Goal: Communication & Community: Answer question/provide support

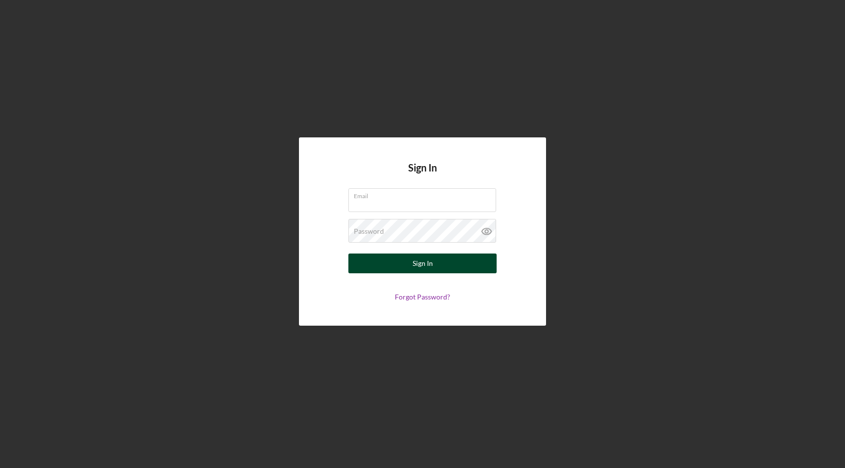
type input "[EMAIL_ADDRESS][DOMAIN_NAME]"
click at [400, 270] on button "Sign In" at bounding box center [423, 264] width 148 height 20
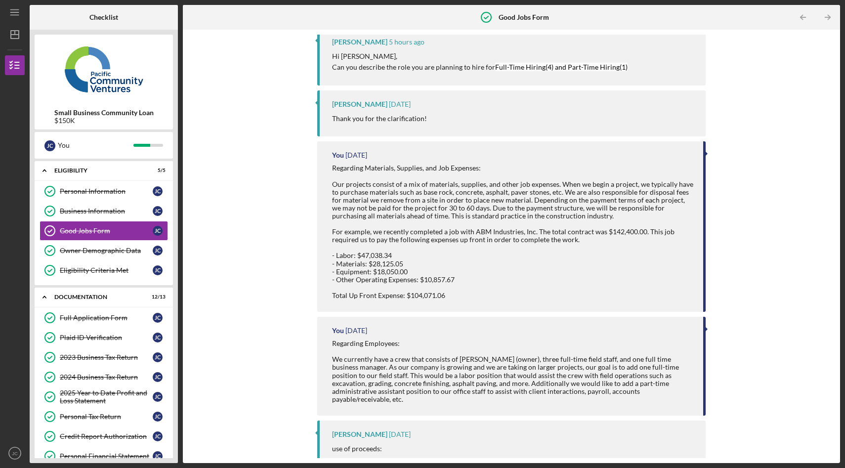
scroll to position [2, 0]
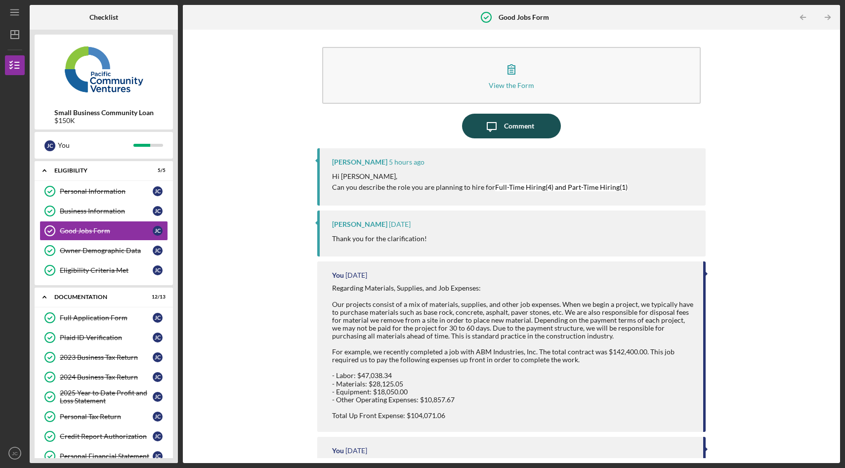
click at [507, 132] on div "Comment" at bounding box center [519, 126] width 30 height 25
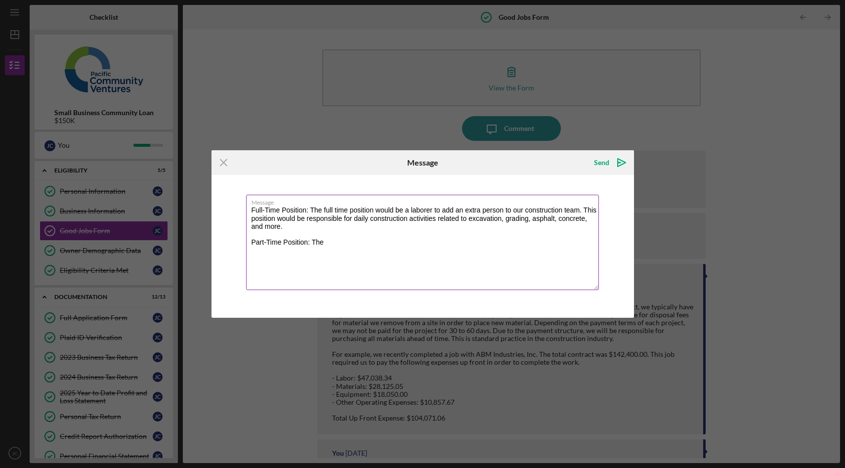
click at [336, 212] on textarea "Full-Time Position: The full time position would be a laborer to add an extra p…" at bounding box center [422, 242] width 353 height 95
click at [337, 245] on textarea "Full-Time Position: The full-time position would be a laborer to add an extra p…" at bounding box center [422, 242] width 353 height 95
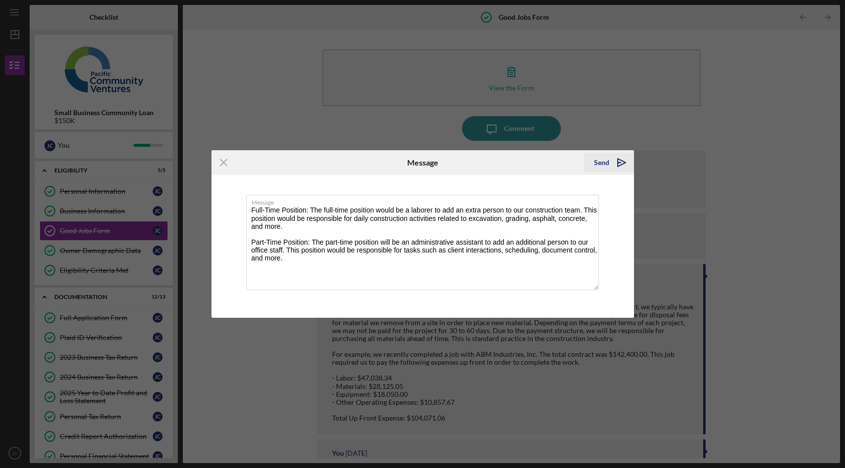
type textarea "Full-Time Position: The full-time position would be a laborer to add an extra p…"
click at [617, 163] on icon "Icon/icon-invite-send" at bounding box center [622, 162] width 25 height 25
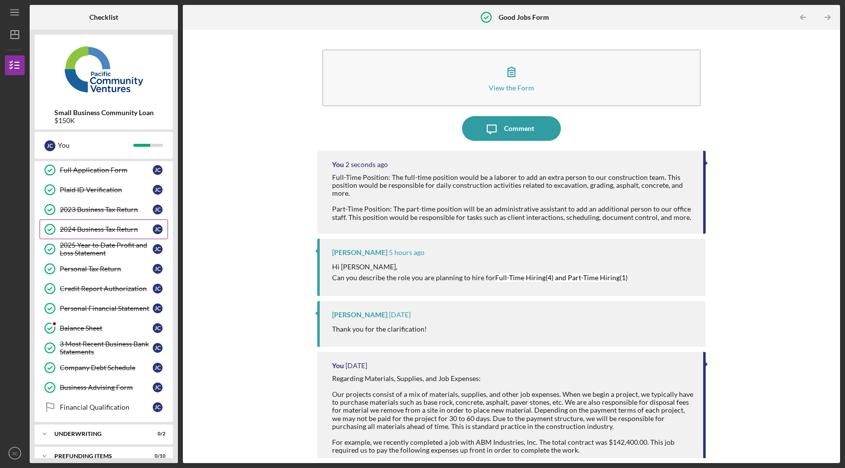
scroll to position [161, 0]
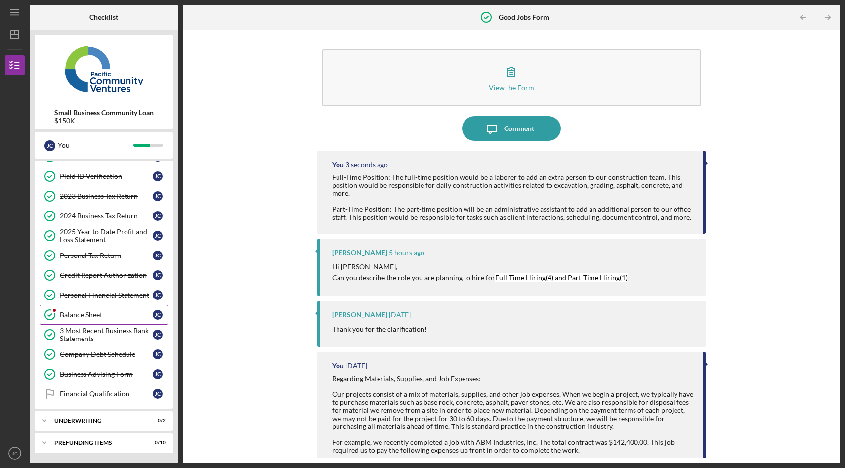
click at [106, 314] on div "Balance Sheet" at bounding box center [106, 315] width 93 height 8
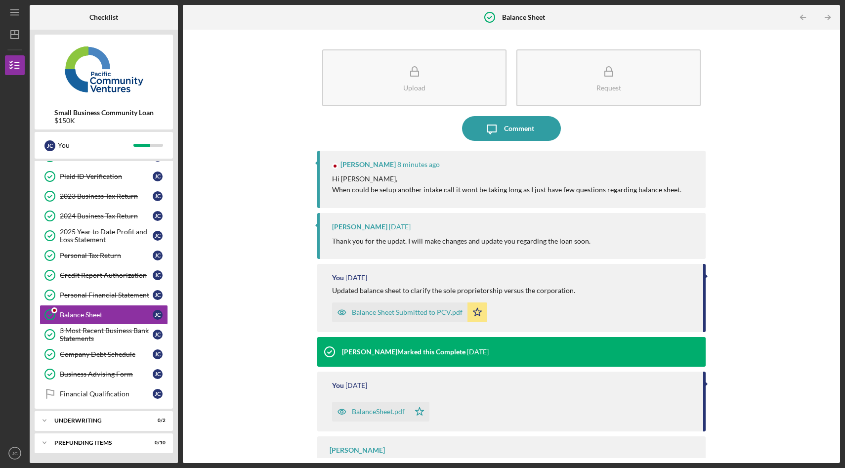
click at [427, 196] on div "Yash Abichandani 8 minutes ago Hi Jose, When could be setup another intake call…" at bounding box center [511, 179] width 389 height 57
click at [360, 190] on p "Hi Jose, When could be setup another intake call it wont be taking long as I ju…" at bounding box center [507, 185] width 350 height 22
click at [523, 131] on div "Comment" at bounding box center [519, 128] width 30 height 25
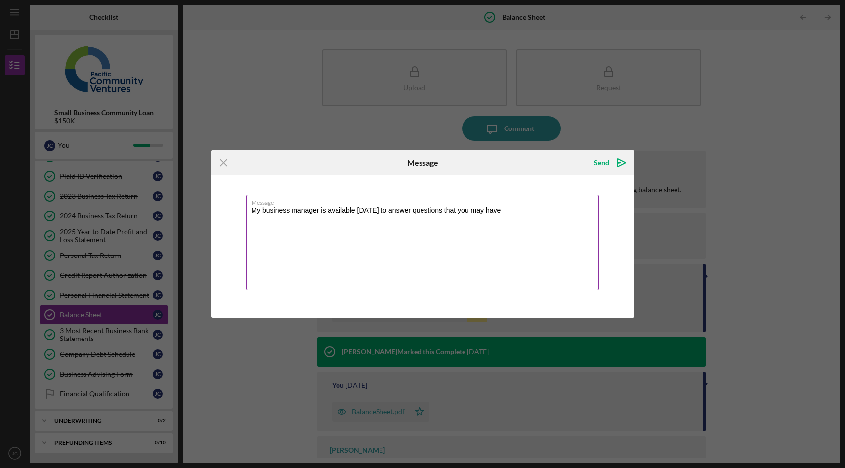
drag, startPoint x: 513, startPoint y: 209, endPoint x: 467, endPoint y: 210, distance: 46.0
click at [467, 210] on textarea "My business manager is available today to answer questions that you may have" at bounding box center [422, 242] width 353 height 95
click at [265, 219] on textarea "My business manager is available today to answer questions that you have regard…" at bounding box center [422, 242] width 353 height 95
click at [307, 221] on textarea "My business manager is available today to answer questions that you have regard…" at bounding box center [422, 242] width 353 height 95
click at [336, 268] on textarea "My business manager is available [DATE] to answer questions that you have regar…" at bounding box center [422, 242] width 353 height 95
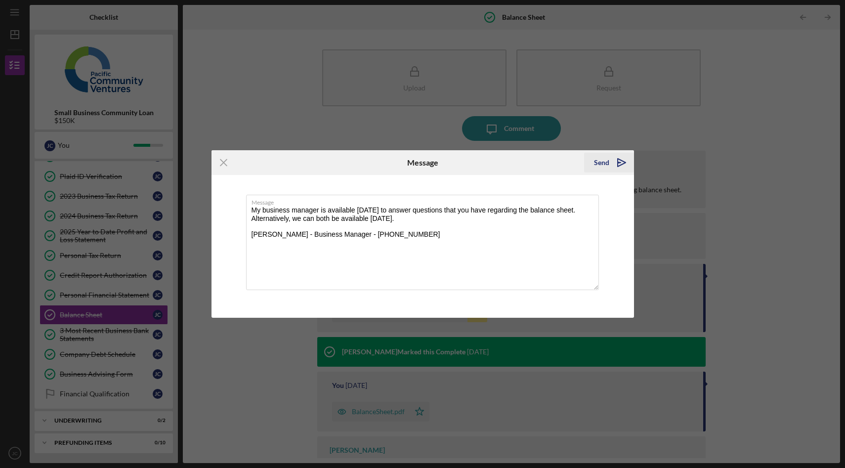
type textarea "My business manager is available [DATE] to answer questions that you have regar…"
click at [623, 164] on icon "Icon/icon-invite-send" at bounding box center [622, 162] width 25 height 25
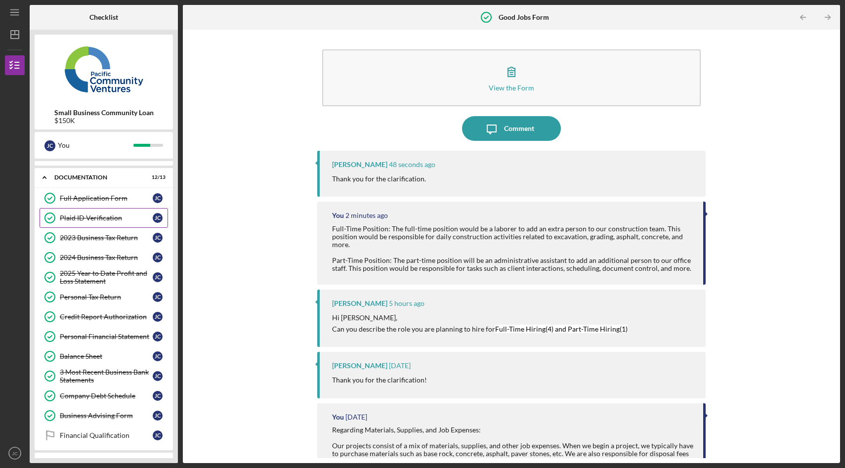
scroll to position [161, 0]
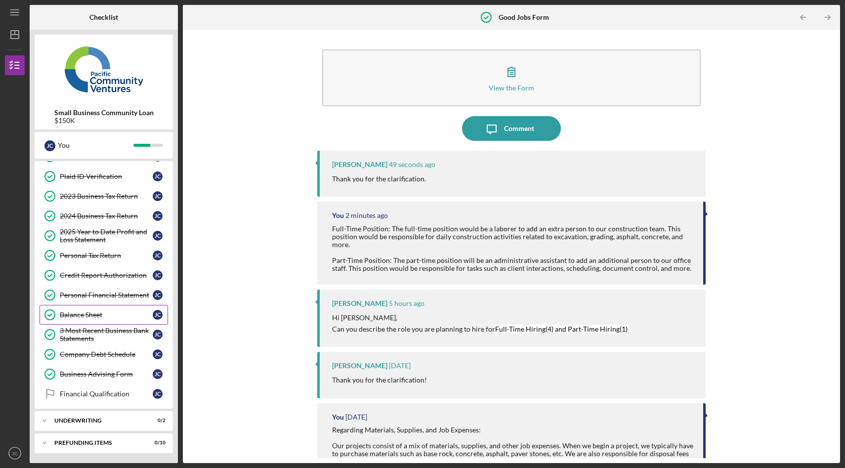
click at [90, 318] on div "Balance Sheet" at bounding box center [106, 315] width 93 height 8
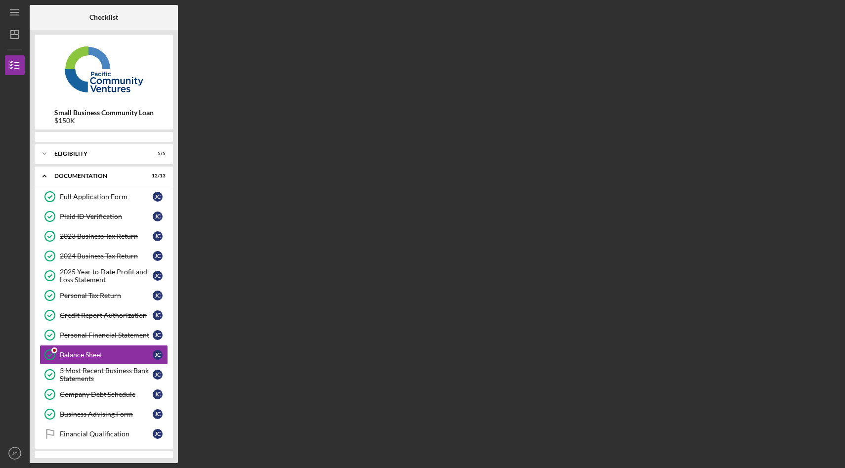
scroll to position [40, 0]
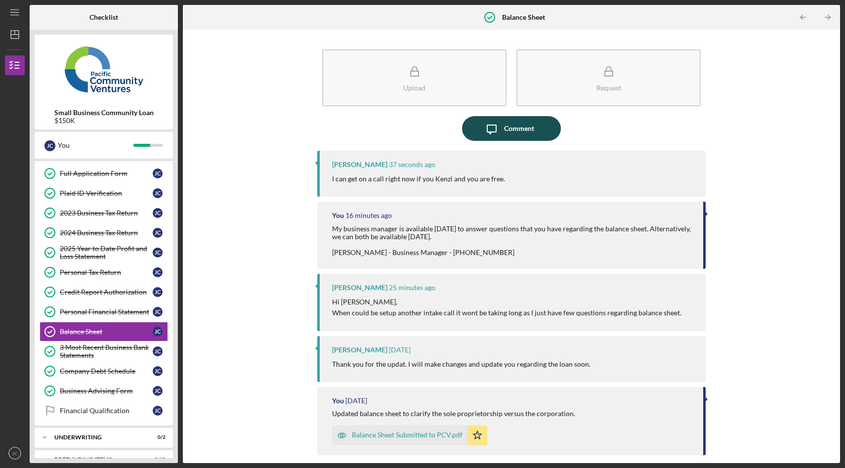
click at [507, 125] on div "Comment" at bounding box center [519, 128] width 30 height 25
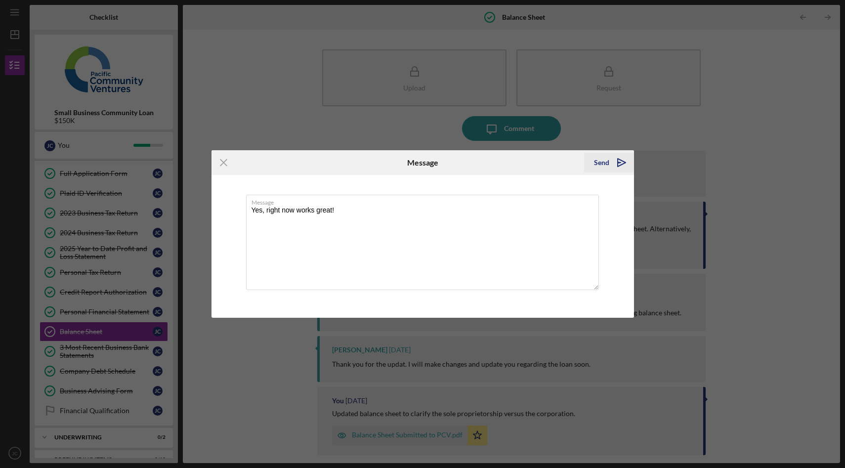
type textarea "Yes, right now works great!"
click at [622, 163] on icon "Icon/icon-invite-send" at bounding box center [622, 162] width 25 height 25
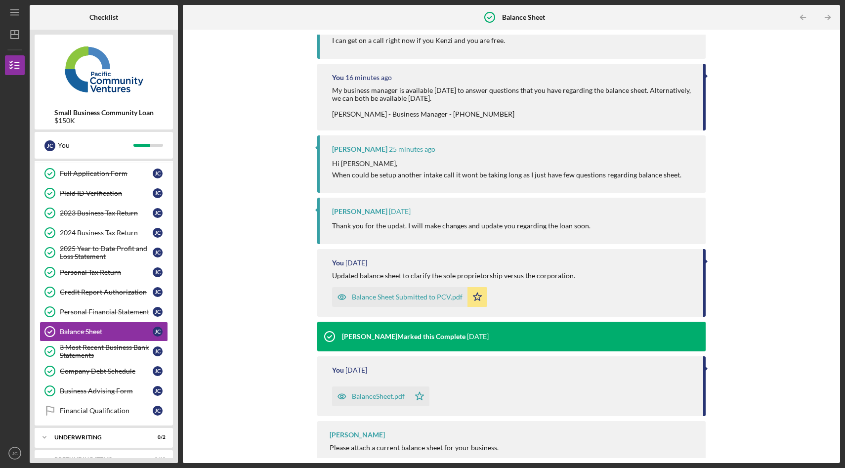
scroll to position [187, 0]
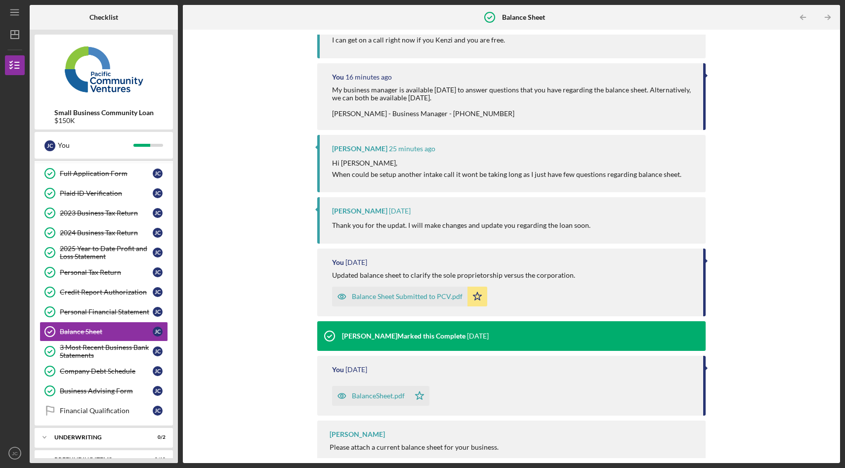
click at [416, 297] on div "Balance Sheet Submitted to PCV.pdf" at bounding box center [407, 297] width 111 height 8
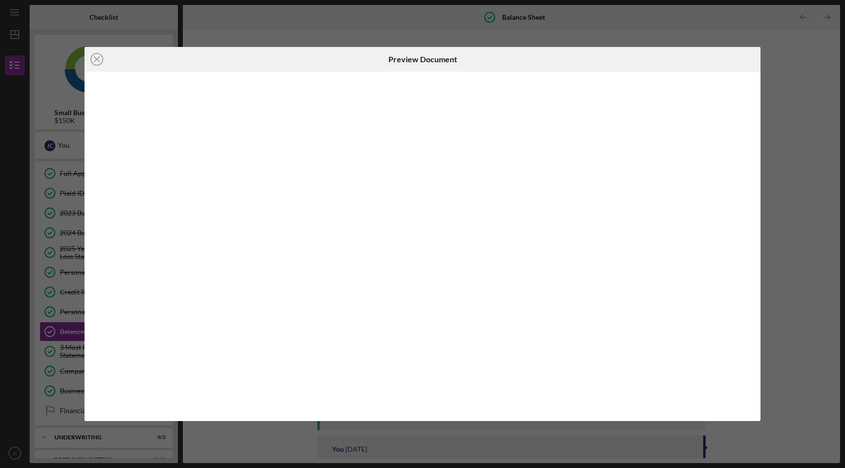
scroll to position [199, 0]
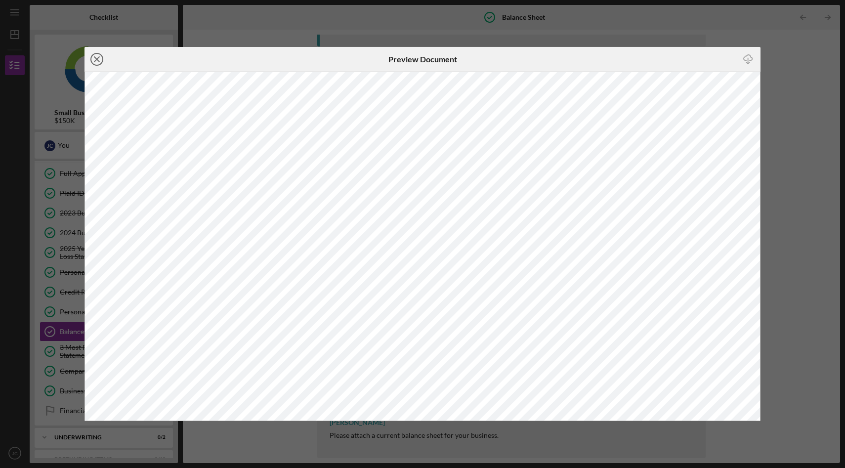
click at [96, 61] on icon "Icon/Close" at bounding box center [97, 59] width 25 height 25
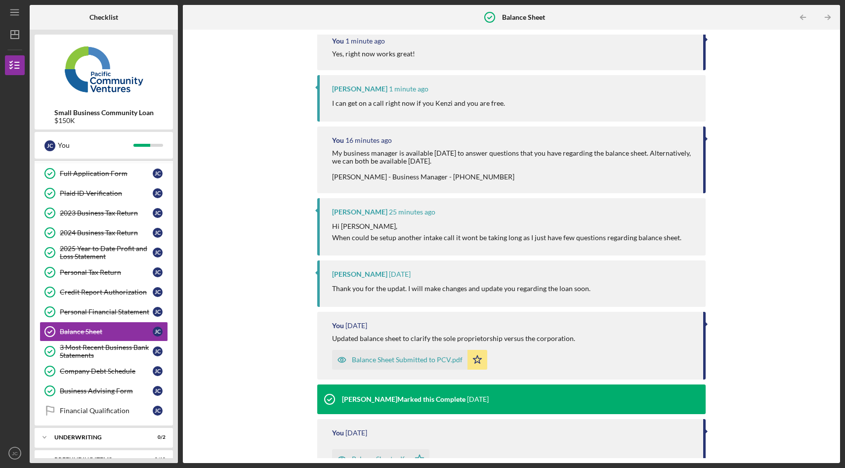
scroll to position [144, 0]
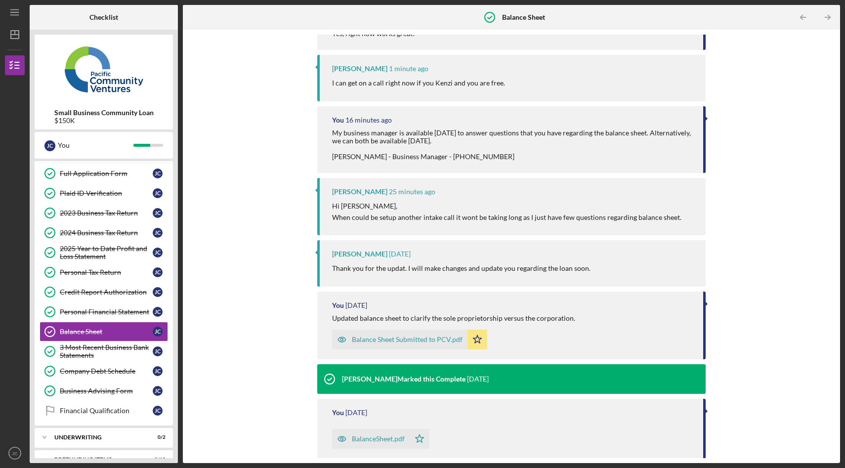
click at [415, 342] on div "Balance Sheet Submitted to PCV.pdf" at bounding box center [407, 340] width 111 height 8
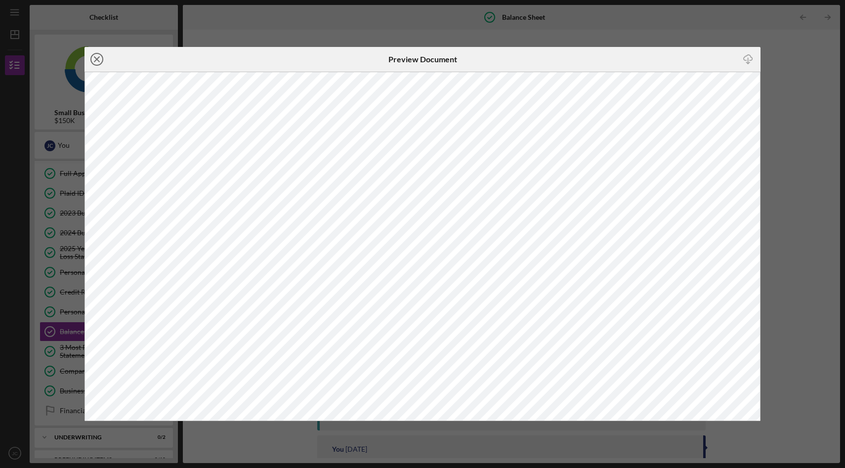
click at [96, 54] on icon "Icon/Close" at bounding box center [97, 59] width 25 height 25
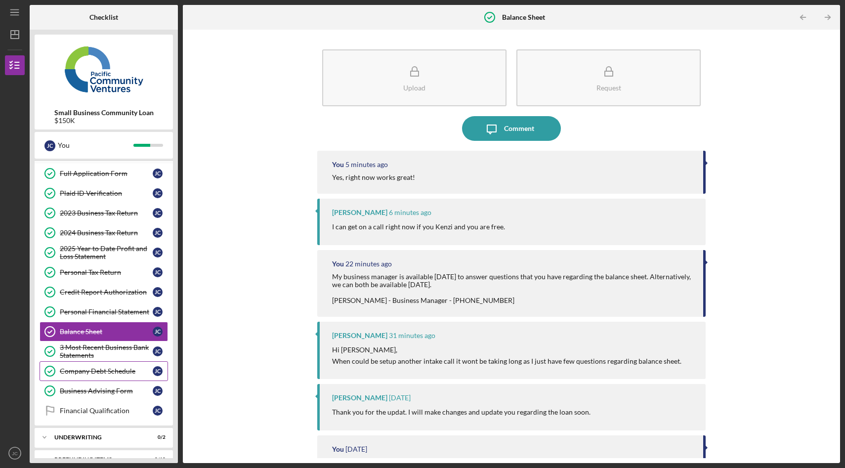
click at [115, 369] on div "Company Debt Schedule" at bounding box center [106, 371] width 93 height 8
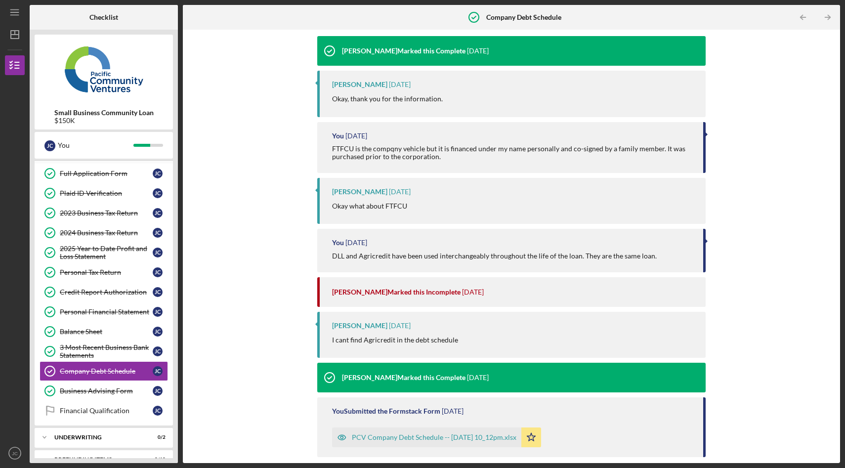
scroll to position [289, 0]
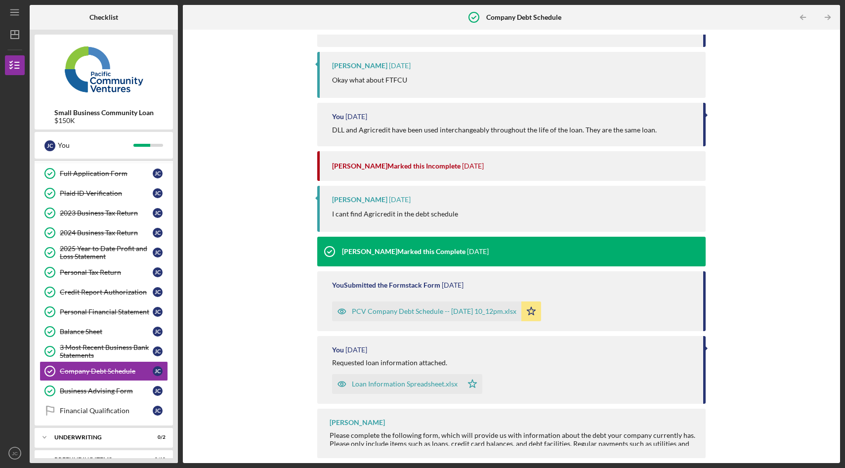
click at [421, 314] on div "PCV Company Debt Schedule -- [DATE] 10_12pm.xlsx" at bounding box center [434, 312] width 165 height 8
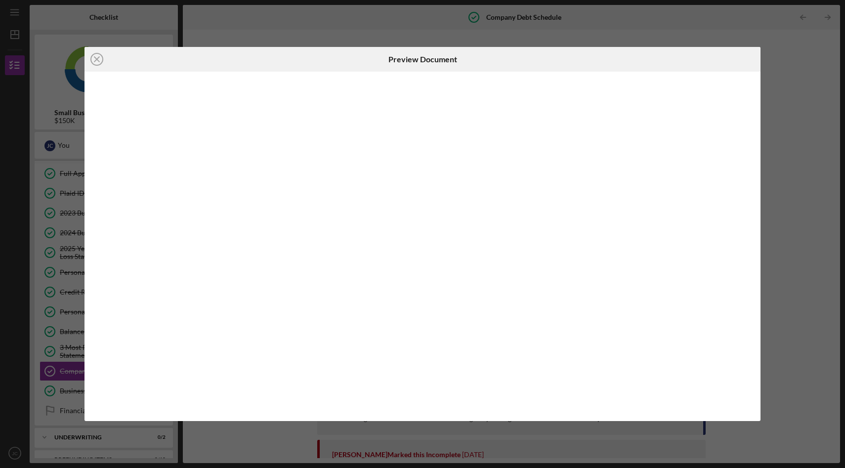
scroll to position [289, 0]
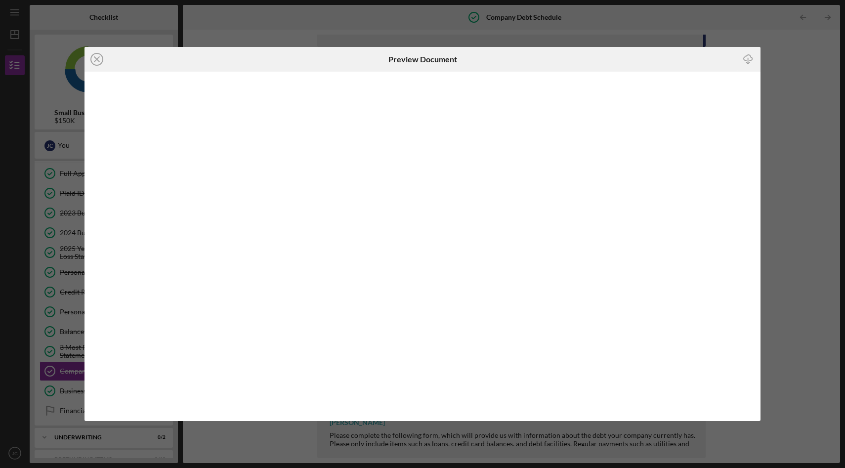
click at [749, 60] on line "button" at bounding box center [749, 60] width 0 height 5
click at [98, 59] on icon "Icon/Close" at bounding box center [97, 59] width 25 height 25
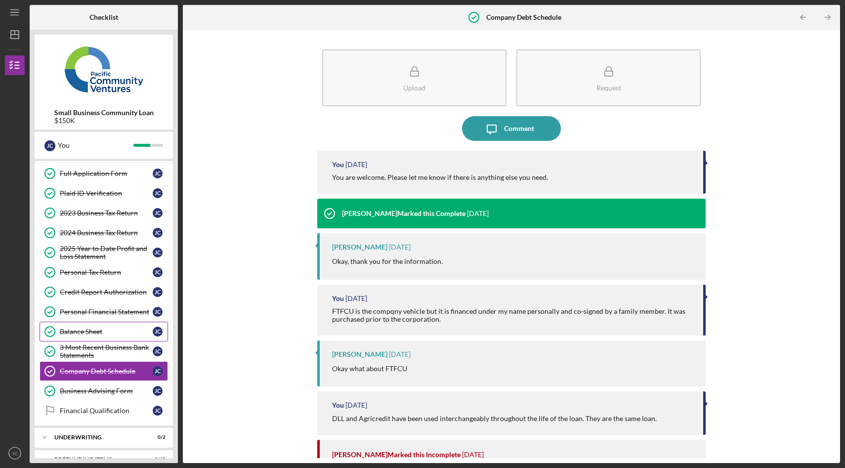
click at [94, 330] on div "Balance Sheet" at bounding box center [106, 332] width 93 height 8
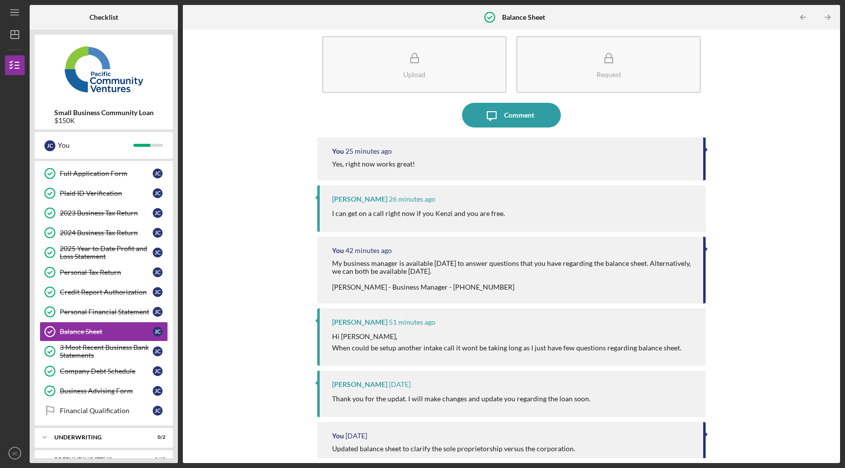
scroll to position [20, 0]
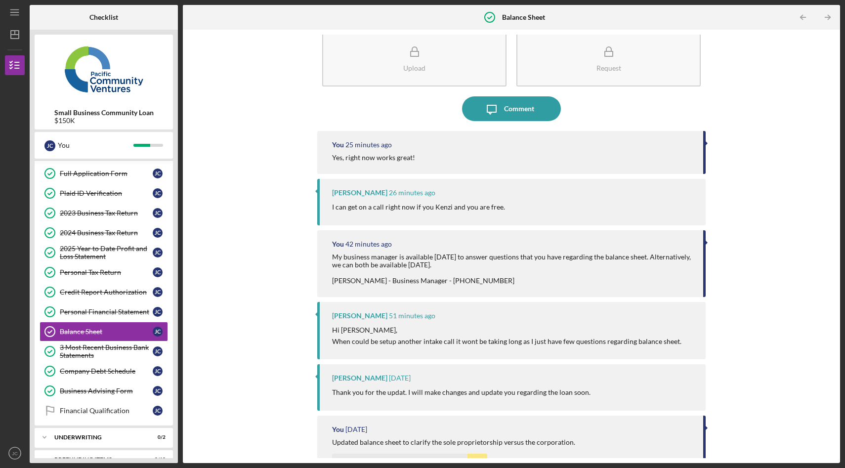
click at [305, 259] on div "Upload Request Icon/Message Comment You 25 minutes ago Yes, right now works gre…" at bounding box center [512, 247] width 648 height 424
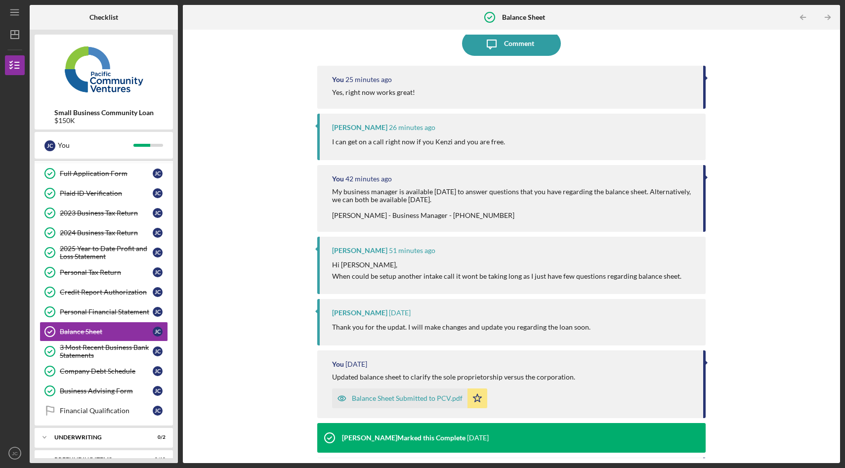
scroll to position [42, 0]
